Goal: Find specific page/section: Find specific page/section

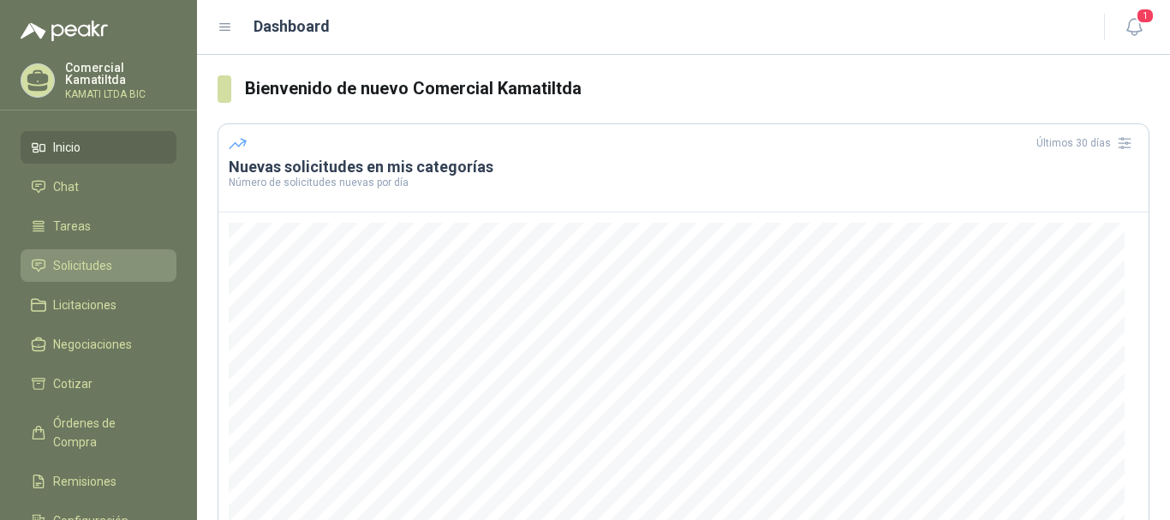
click at [109, 276] on link "Solicitudes" at bounding box center [99, 265] width 156 height 33
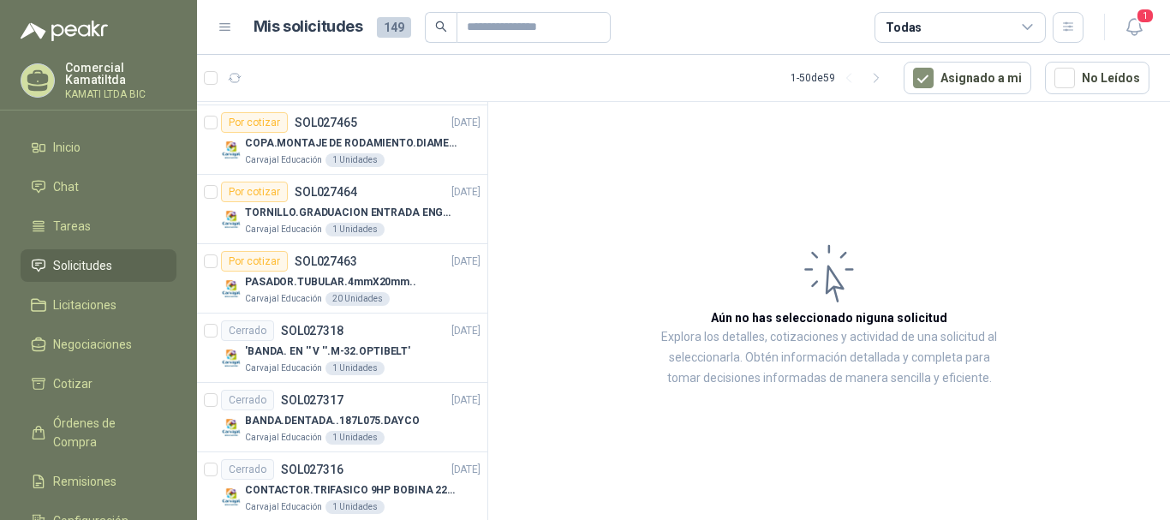
scroll to position [1684, 0]
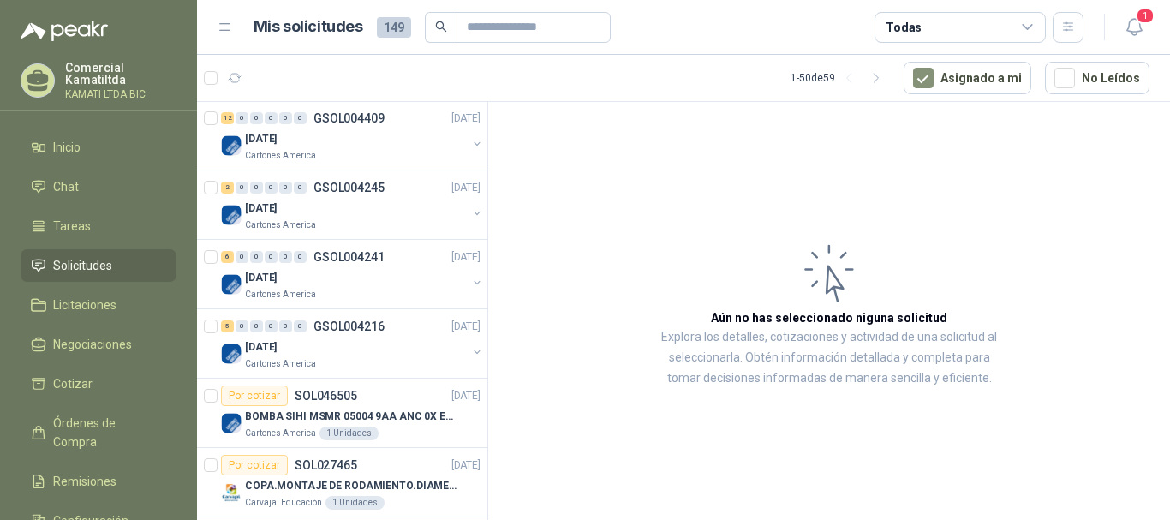
click at [645, 295] on article "Aún no has seleccionado niguna solicitud Explora los detalles, cotizaciones y a…" at bounding box center [829, 314] width 682 height 424
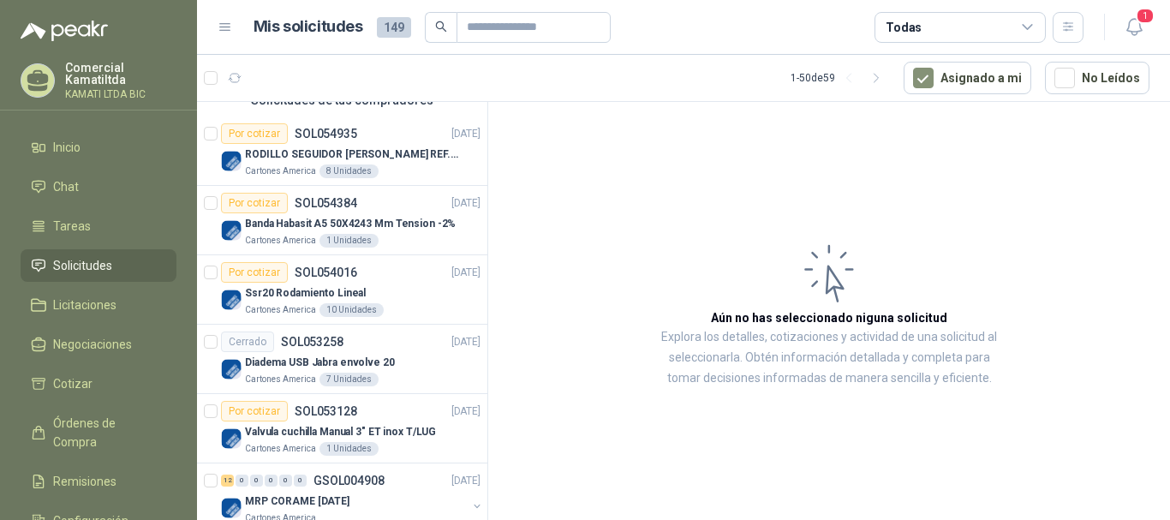
scroll to position [0, 0]
